Goal: Navigation & Orientation: Find specific page/section

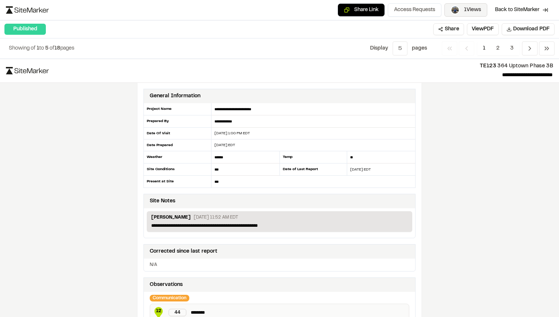
click at [464, 9] on span "1 Views" at bounding box center [472, 10] width 17 height 8
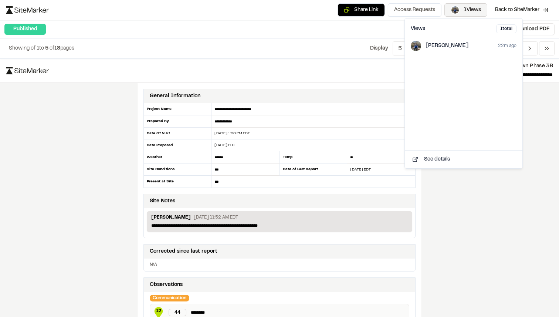
click at [464, 9] on span "1 Views" at bounding box center [472, 10] width 17 height 8
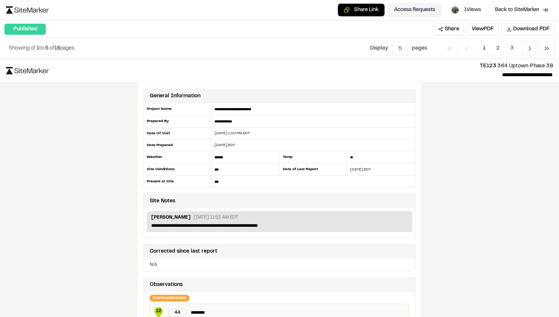
click at [422, 7] on button "Access Requests" at bounding box center [415, 9] width 54 height 13
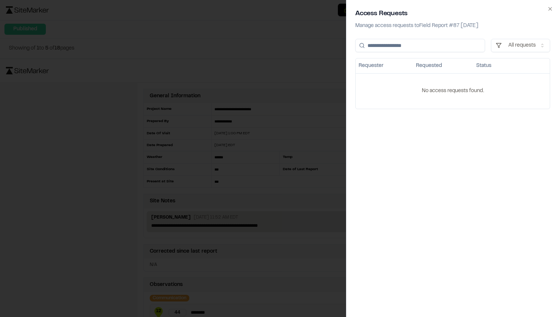
click at [324, 44] on div at bounding box center [279, 158] width 559 height 317
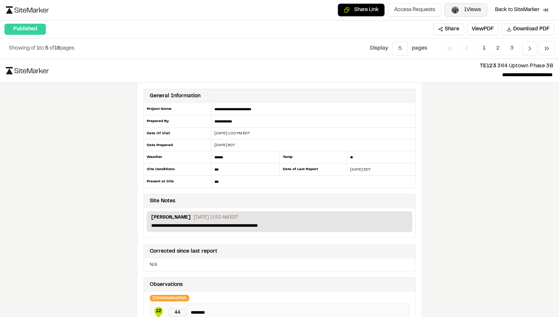
click at [460, 6] on button "1 Views" at bounding box center [465, 9] width 43 height 13
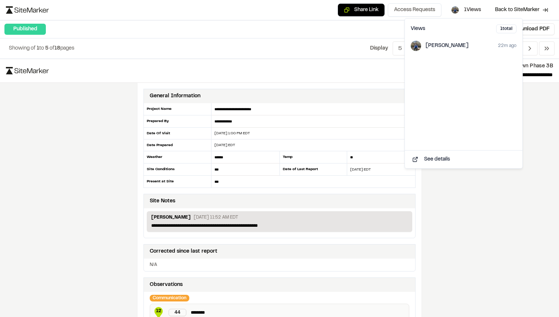
click at [350, 44] on div "Showing of 1 to 5 of 18 pages Display Menu 5 1 5 10 All page s Previous Previou…" at bounding box center [279, 48] width 559 height 20
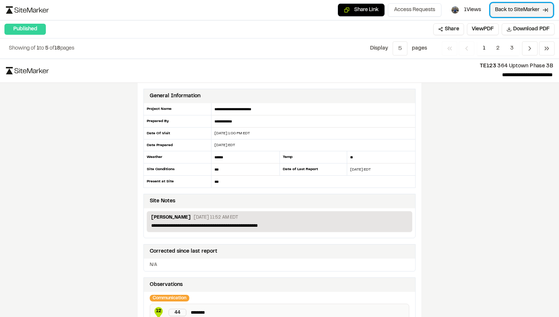
click at [514, 9] on span "Back to SiteMarker" at bounding box center [517, 9] width 44 height 7
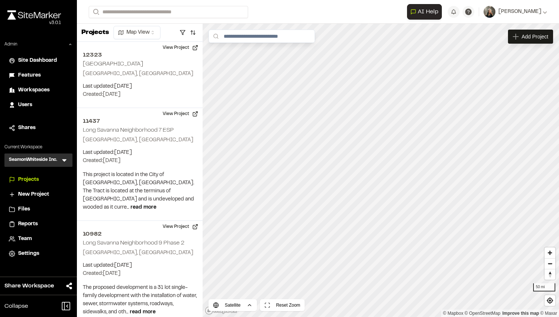
click at [32, 222] on span "Reports" at bounding box center [28, 224] width 20 height 8
